Goal: Navigation & Orientation: Go to known website

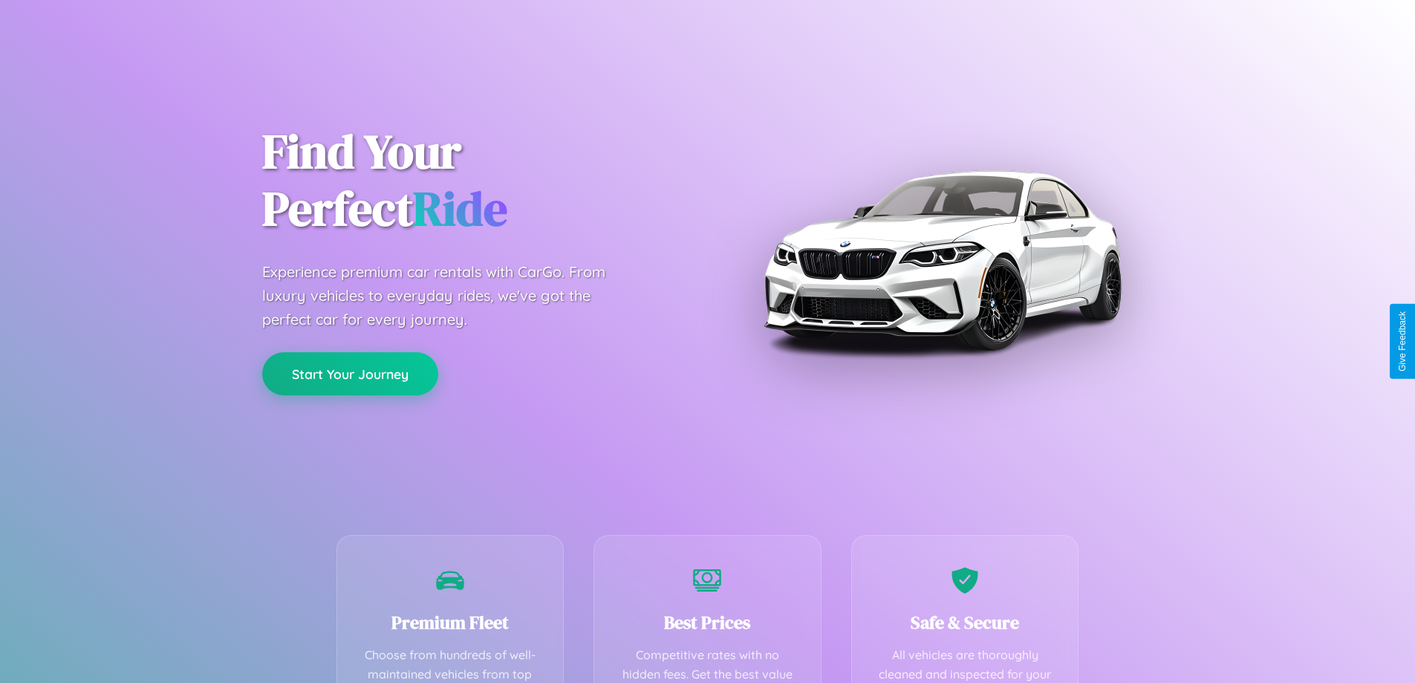
click at [350, 374] on button "Start Your Journey" at bounding box center [350, 373] width 176 height 43
click at [350, 373] on button "Start Your Journey" at bounding box center [350, 373] width 176 height 43
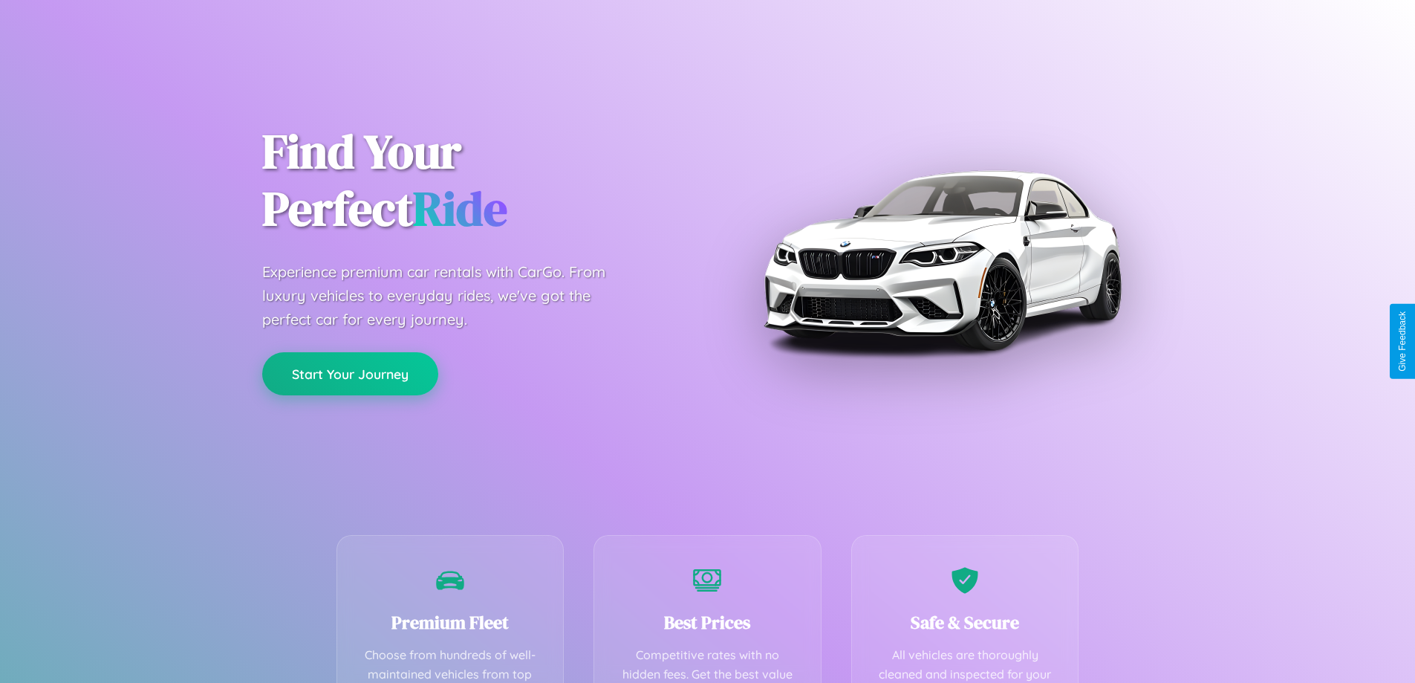
click at [350, 373] on button "Start Your Journey" at bounding box center [350, 373] width 176 height 43
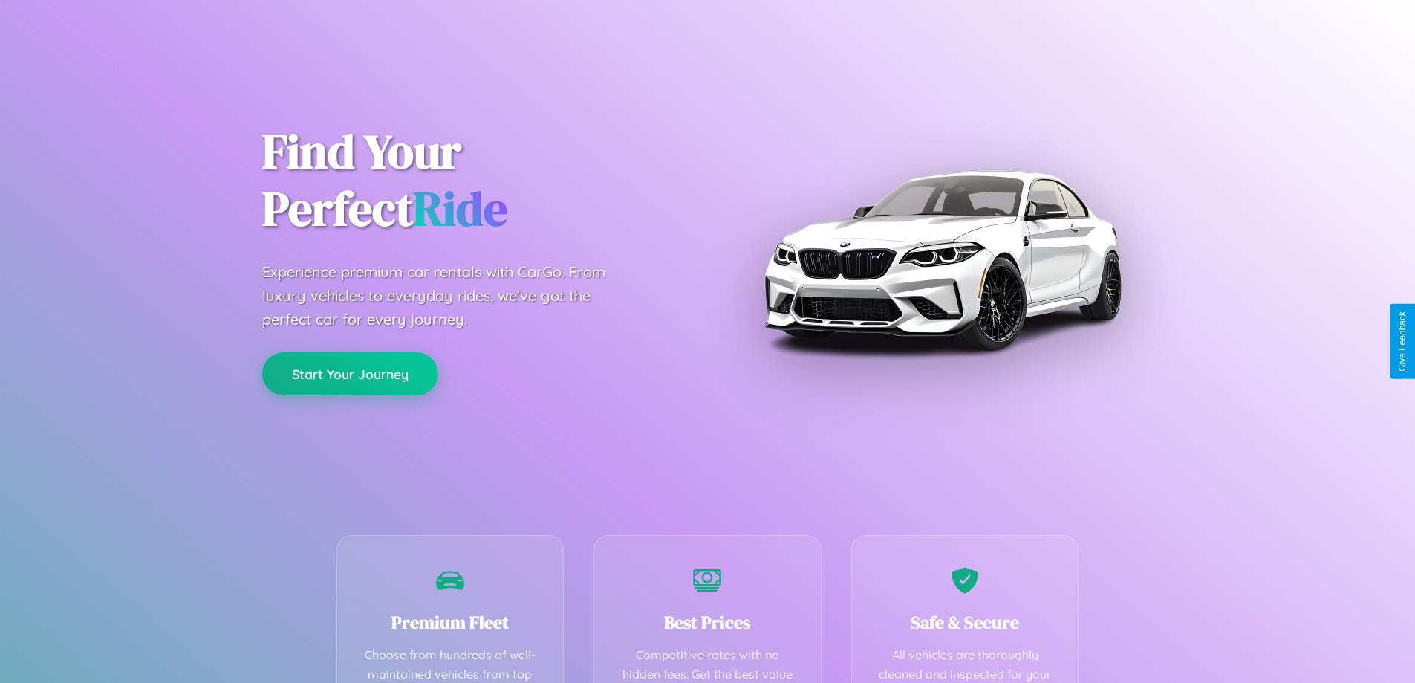
click at [350, 373] on button "Start Your Journey" at bounding box center [350, 373] width 176 height 43
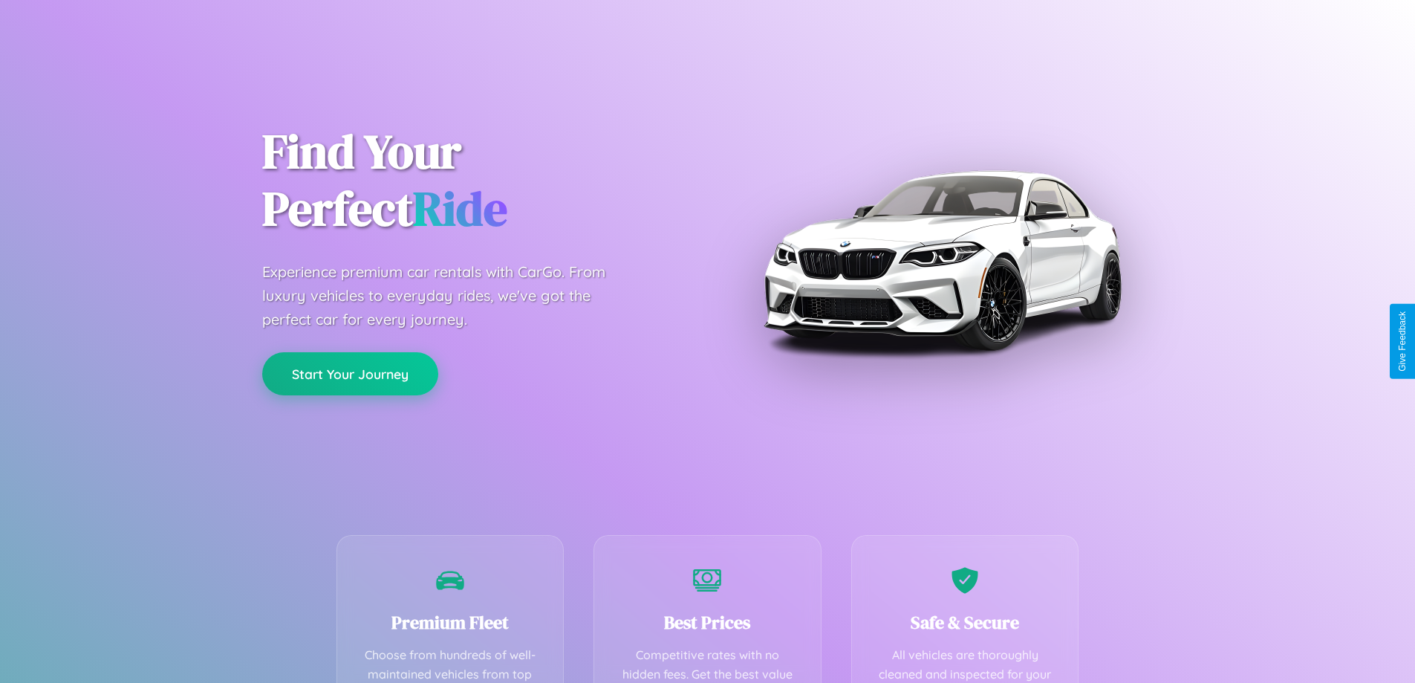
click at [350, 373] on button "Start Your Journey" at bounding box center [350, 373] width 176 height 43
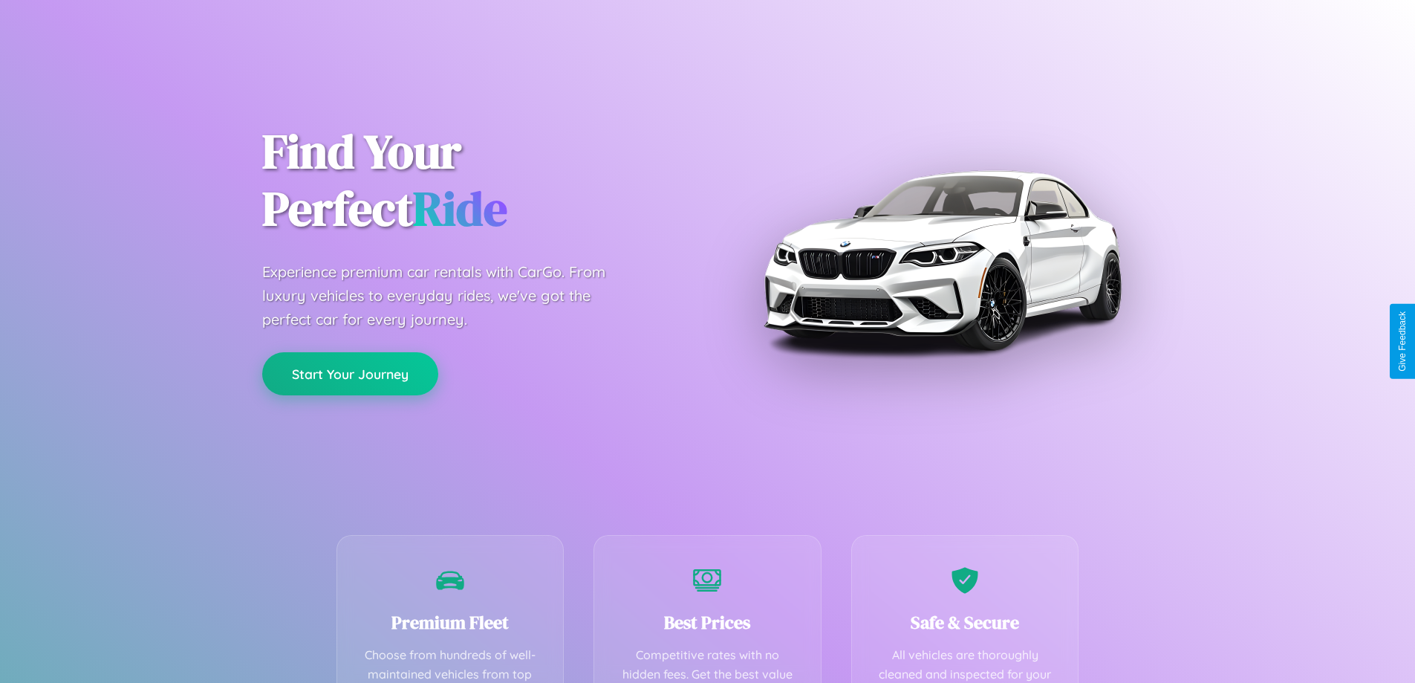
click at [350, 373] on button "Start Your Journey" at bounding box center [350, 373] width 176 height 43
